Goal: Check status: Check status

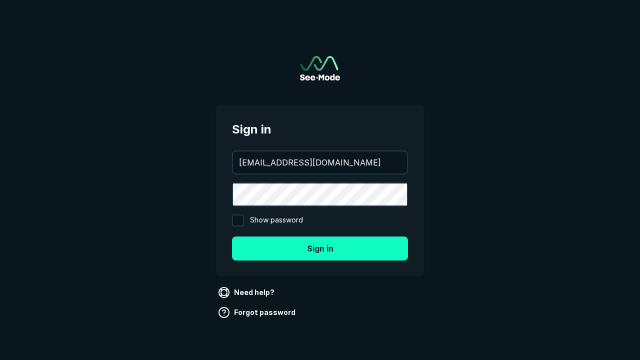
click at [320, 248] on button "Sign in" at bounding box center [320, 249] width 176 height 24
